Goal: Navigation & Orientation: Find specific page/section

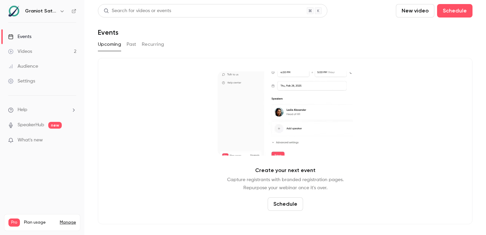
click at [211, 131] on div "Create your next event Capture registrants with branded registration pages. Rep…" at bounding box center [285, 141] width 374 height 167
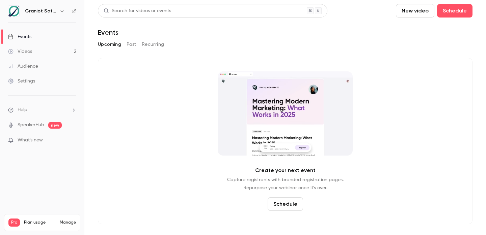
click at [68, 54] on link "Videos 2" at bounding box center [42, 51] width 84 height 15
